Goal: Transaction & Acquisition: Purchase product/service

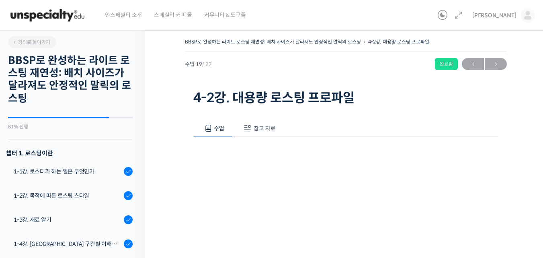
click at [502, 13] on span "[PERSON_NAME]" at bounding box center [494, 15] width 44 height 7
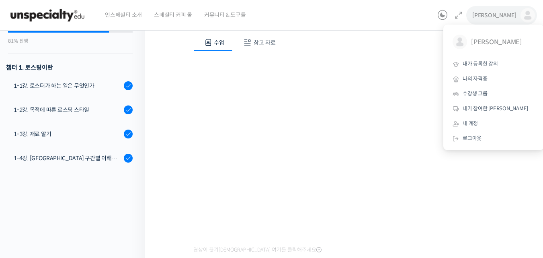
scroll to position [570, 0]
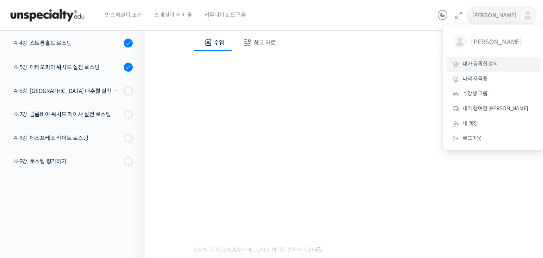
click at [486, 65] on span "내가 등록한 강의" at bounding box center [480, 63] width 35 height 7
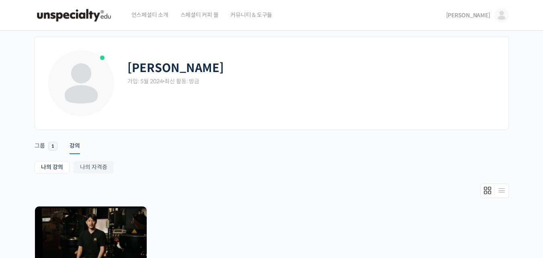
click at [499, 16] on img at bounding box center [502, 15] width 14 height 14
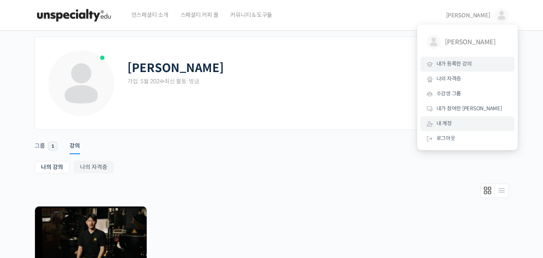
click at [452, 124] on span "내 계정" at bounding box center [444, 123] width 15 height 7
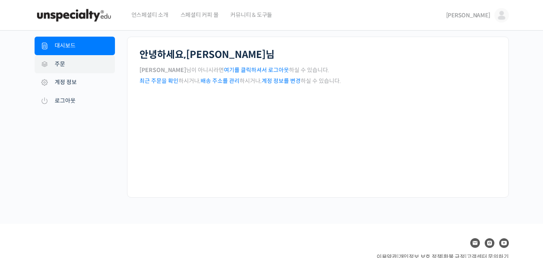
click at [61, 66] on link "주문" at bounding box center [75, 64] width 80 height 18
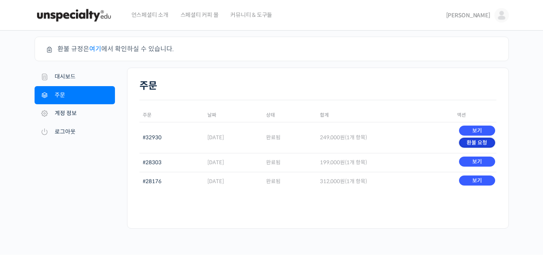
click at [474, 145] on link "환불 요청" at bounding box center [477, 143] width 36 height 10
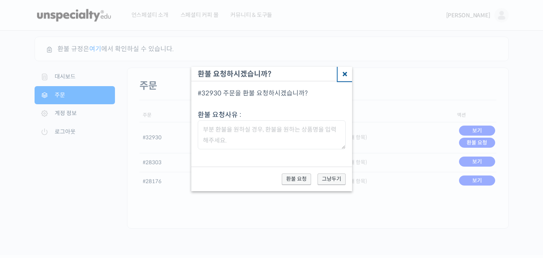
click at [346, 74] on button "Close" at bounding box center [345, 74] width 14 height 14
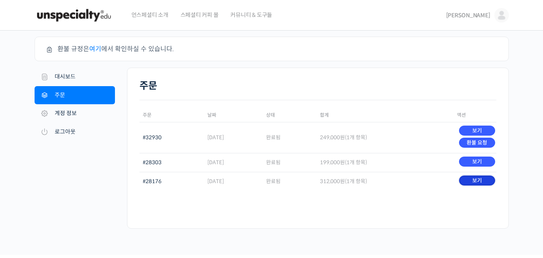
click at [477, 178] on link "보기" at bounding box center [477, 180] width 36 height 10
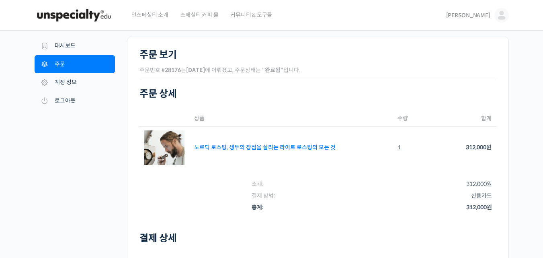
click at [207, 144] on link "노르딕 로스팅, 생두의 장점을 살리는 라이트 로스팅의 모든 것" at bounding box center [265, 147] width 142 height 7
click at [514, 175] on div "주문 #28176 내 계정 대시보드 주문 다운로드 주소 계정 정보 로그아웃 주문 보기 주문번호 # 28176 는 2024년 05월 08일 에 …" at bounding box center [271, 206] width 543 height 351
click at [304, 148] on link "노르딕 로스팅, 생두의 장점을 살리는 라이트 로스팅의 모든 것" at bounding box center [265, 147] width 142 height 7
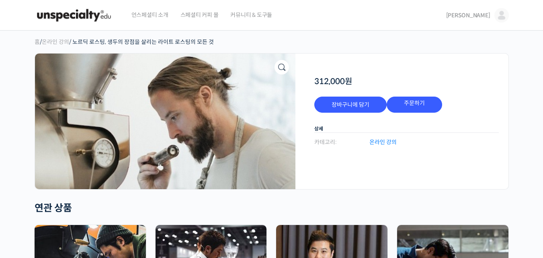
click at [485, 18] on span "[PERSON_NAME]" at bounding box center [468, 15] width 44 height 7
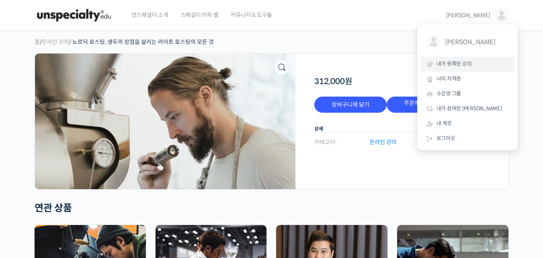
click at [463, 62] on span "내가 등록한 강의" at bounding box center [454, 63] width 35 height 7
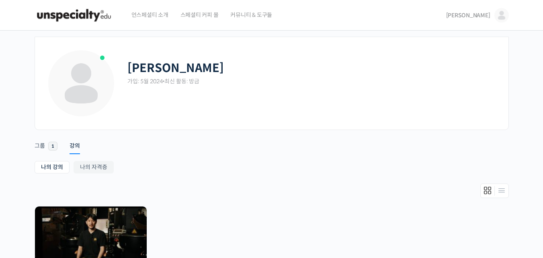
click at [263, 133] on ul "Account Notifications 그룹 1 강의" at bounding box center [272, 142] width 474 height 20
click at [493, 16] on link "[PERSON_NAME]" at bounding box center [477, 15] width 63 height 31
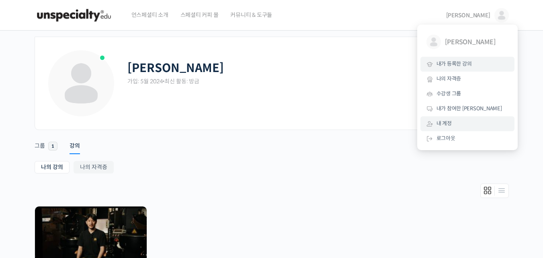
click at [453, 123] on link "내 계정" at bounding box center [468, 123] width 94 height 15
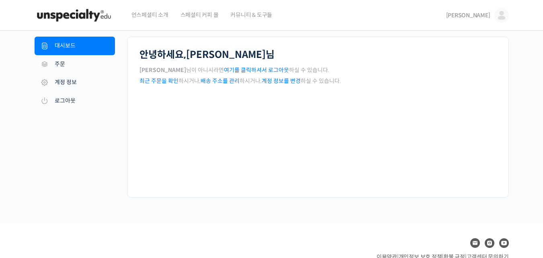
click at [518, 167] on div "내 계정 내 계정 대시보드 주문 다운로드 주소 계정 정보 로그아웃 안녕하세요, 김정헌 님 김정헌 님이 아니시라면 여기를 클릭하셔서 로그아웃 하…" at bounding box center [271, 127] width 543 height 193
click at [60, 70] on link "주문" at bounding box center [75, 64] width 80 height 18
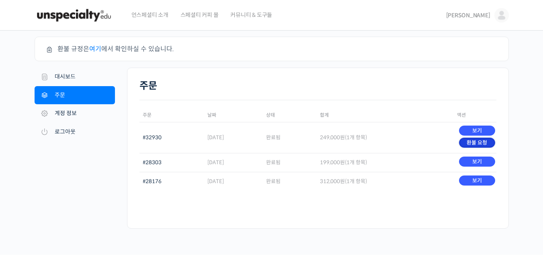
click at [482, 141] on link "환불 요청" at bounding box center [477, 143] width 36 height 10
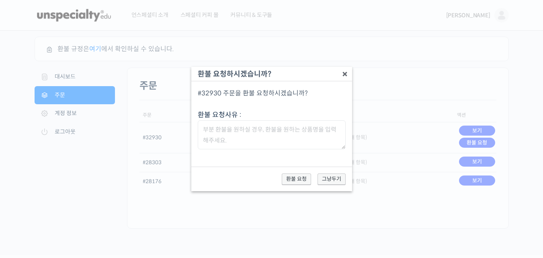
click at [300, 139] on textarea "환불 요청사유 :" at bounding box center [272, 134] width 148 height 29
type textarea "생각했던 내용이 아님"
click at [301, 177] on button "환불 요청" at bounding box center [296, 178] width 29 height 11
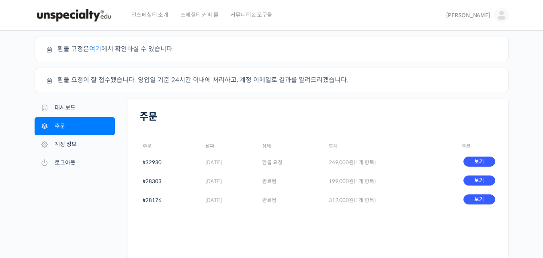
click at [524, 142] on div "주문 환불 규정은 여기 에서 확인하실 수 있습니다. 환불 요청이 잘 접수됐습니다. 영업일 기준 24시간 이내에 처리하고, 계정 이메일로 결과를…" at bounding box center [271, 158] width 543 height 255
click at [486, 14] on span "[PERSON_NAME]" at bounding box center [468, 15] width 44 height 7
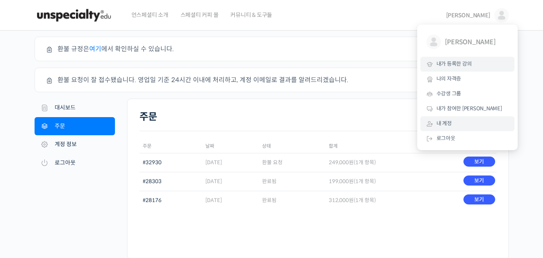
click at [456, 57] on link "내가 등록한 강의" at bounding box center [468, 64] width 94 height 15
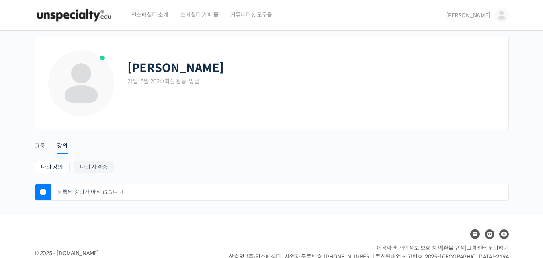
click at [281, 123] on div "[PERSON_NAME] 가입: 5월 2024 • 최신 활동: 방금" at bounding box center [272, 89] width 450 height 80
